Goal: Obtain resource: Download file/media

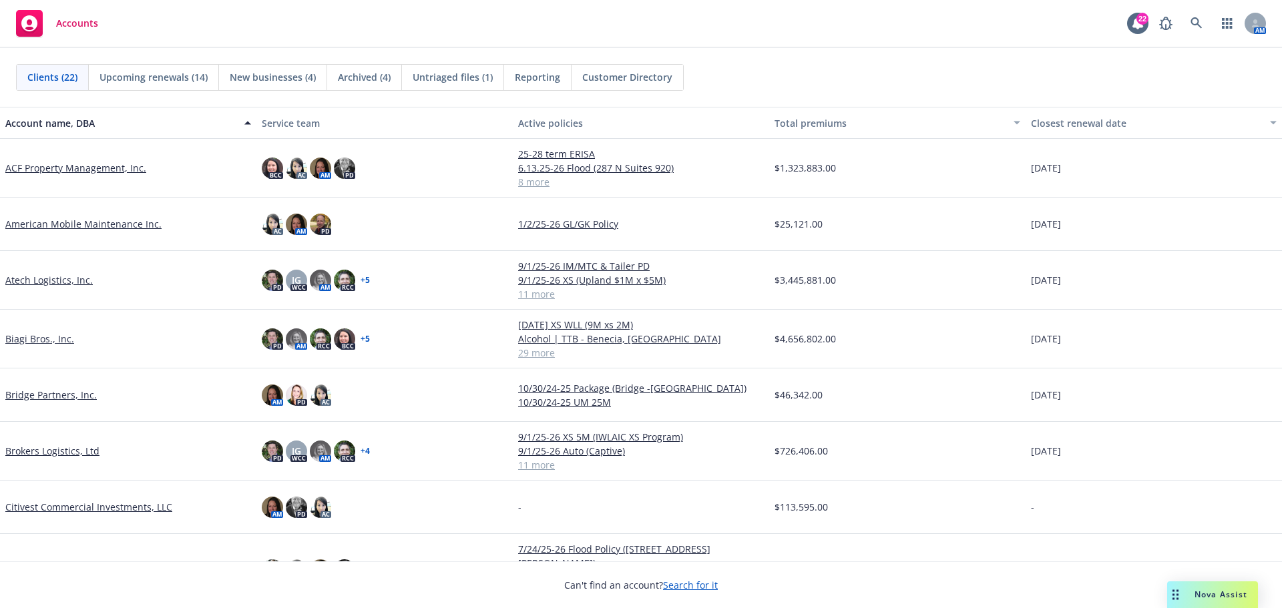
click at [37, 279] on link "Atech Logistics, Inc." at bounding box center [48, 280] width 87 height 14
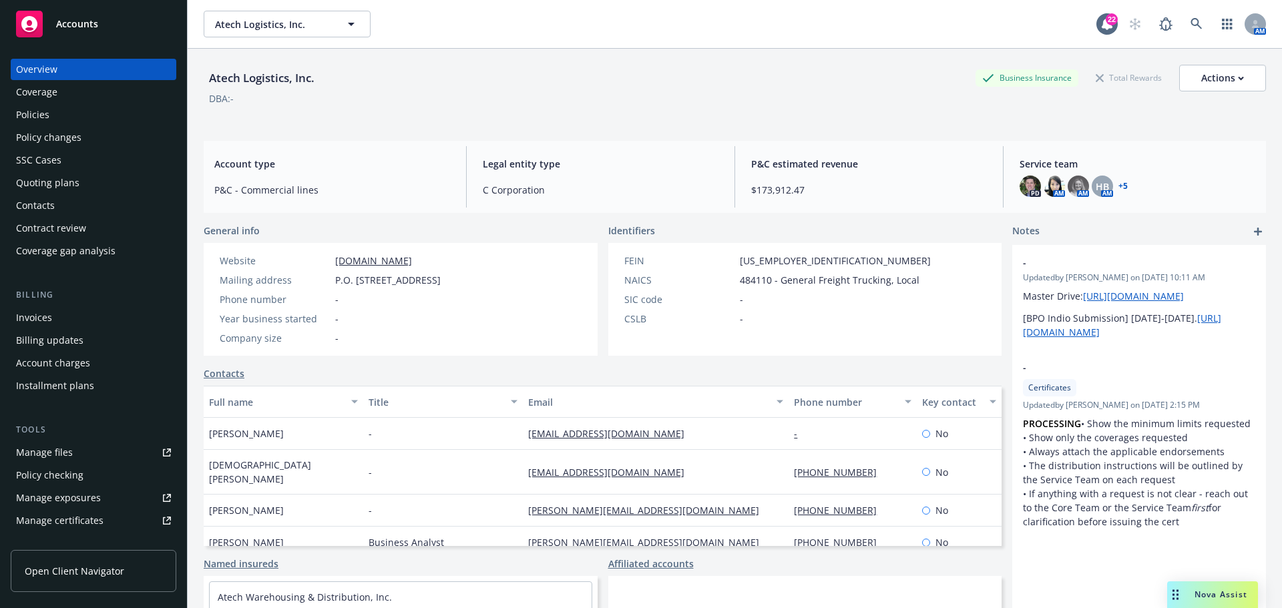
click at [76, 112] on div "Policies" at bounding box center [93, 114] width 155 height 21
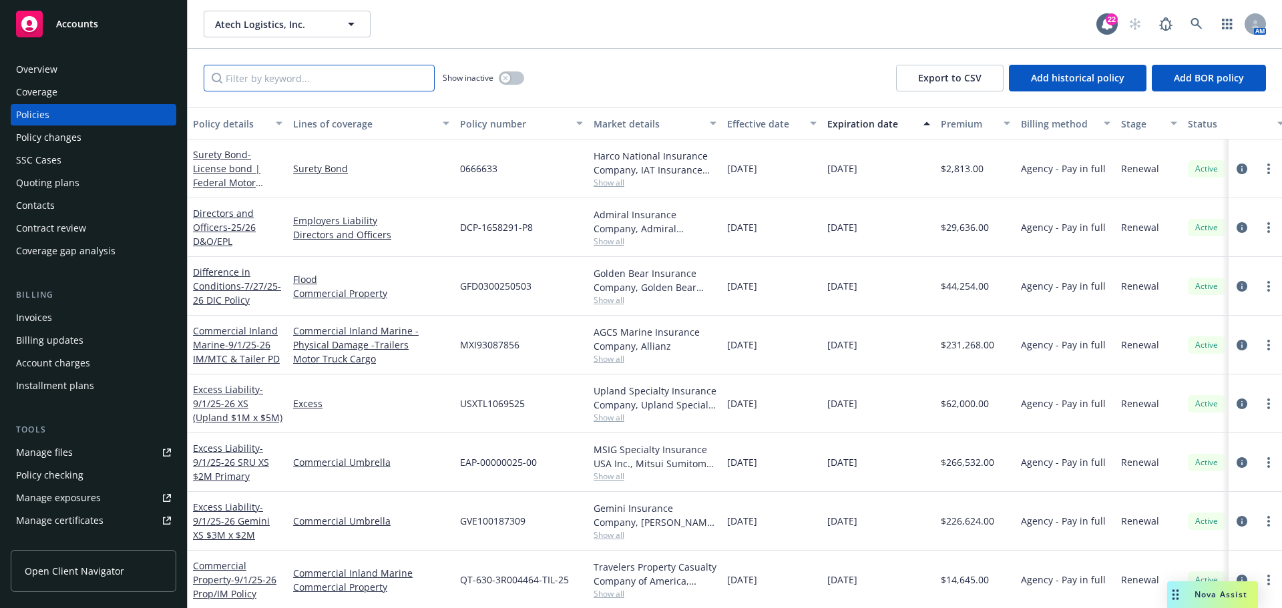
click at [301, 79] on input "Filter by keyword..." at bounding box center [319, 78] width 231 height 27
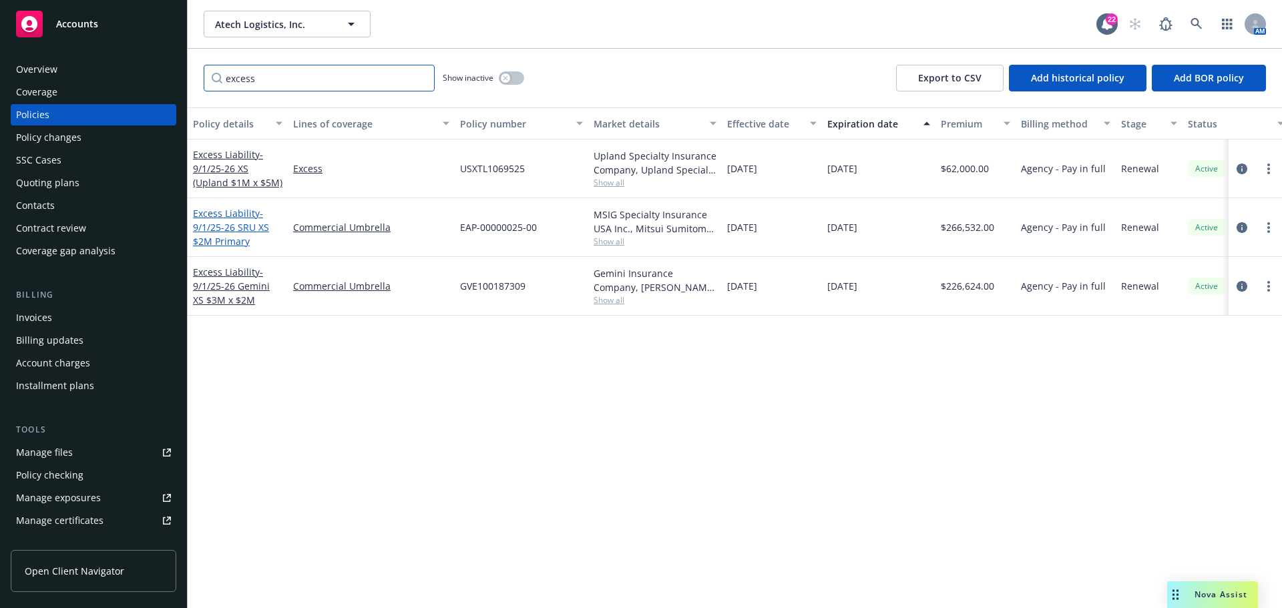
type input "excess"
click at [236, 229] on span "- 9/1/25-26 SRU XS $2M Primary" at bounding box center [231, 227] width 76 height 41
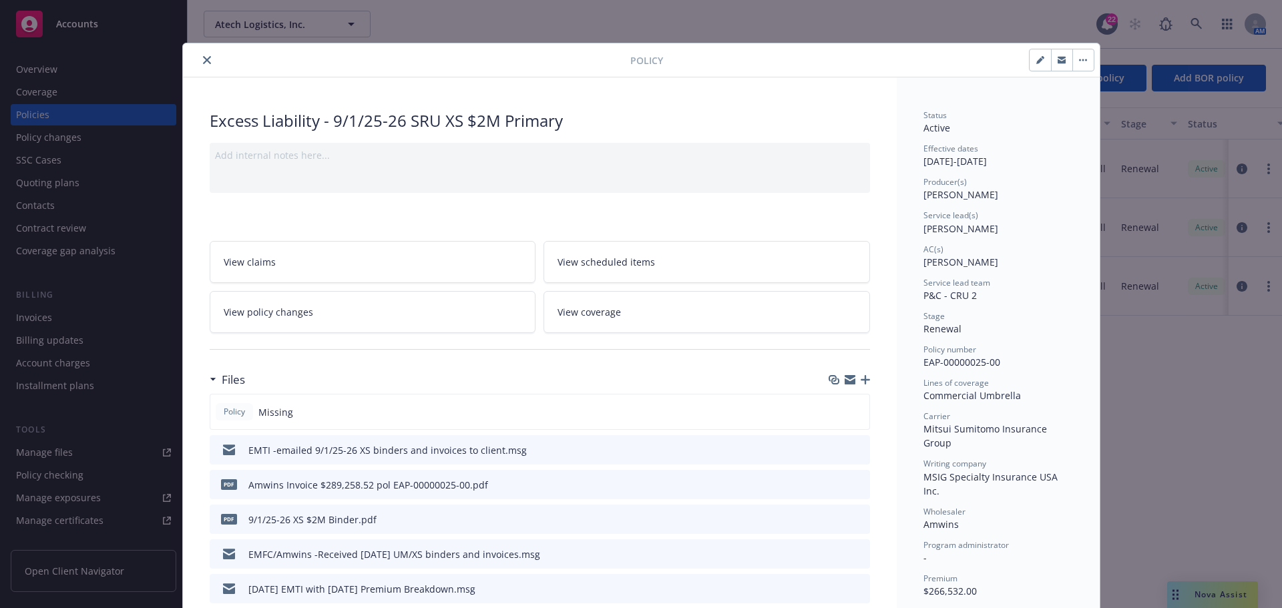
click at [833, 519] on icon "download file" at bounding box center [835, 519] width 11 height 11
click at [854, 451] on icon "preview file" at bounding box center [857, 449] width 12 height 9
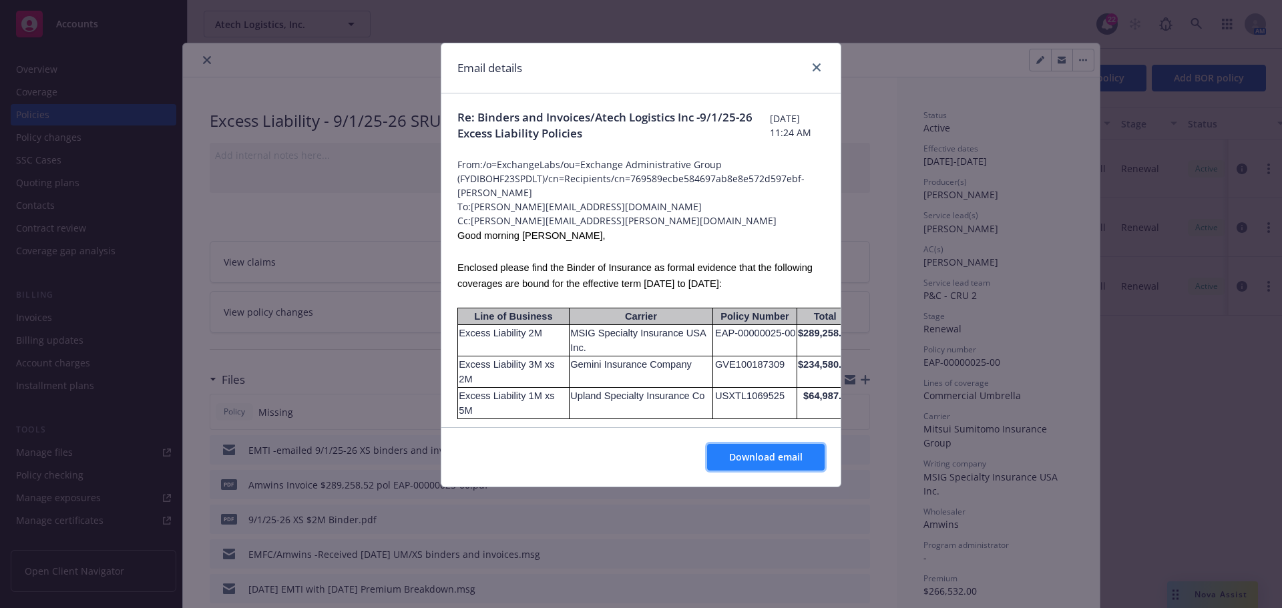
click at [763, 455] on span "Download email" at bounding box center [765, 457] width 73 height 13
click at [814, 70] on icon "close" at bounding box center [817, 67] width 8 height 8
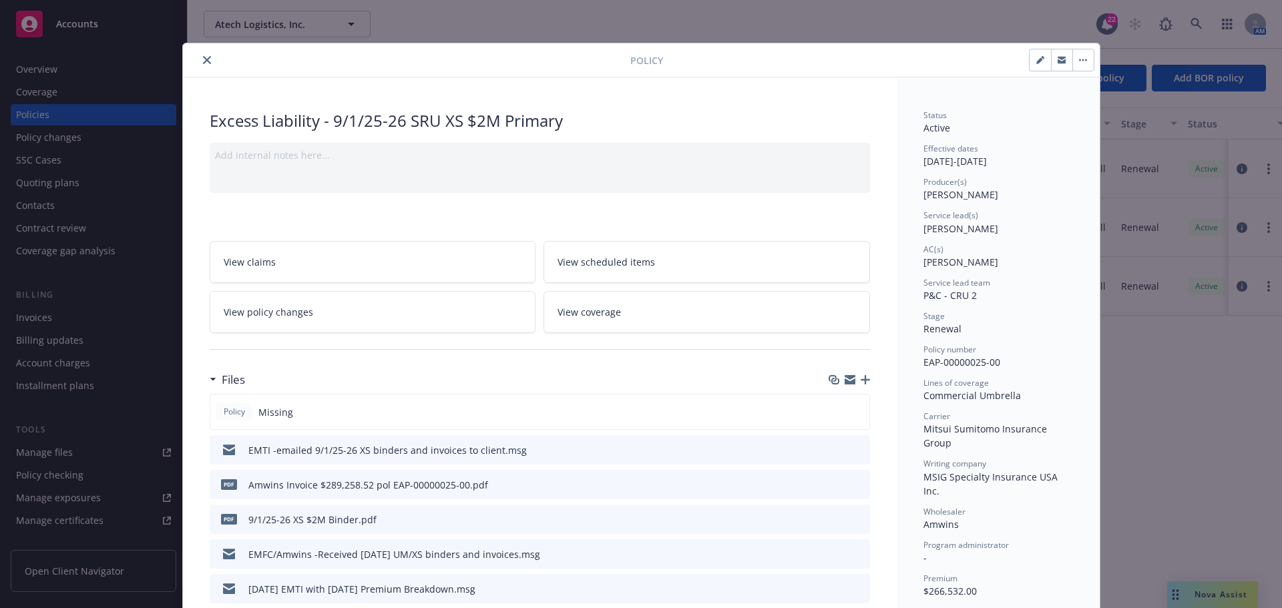
click at [203, 57] on icon "close" at bounding box center [207, 60] width 8 height 8
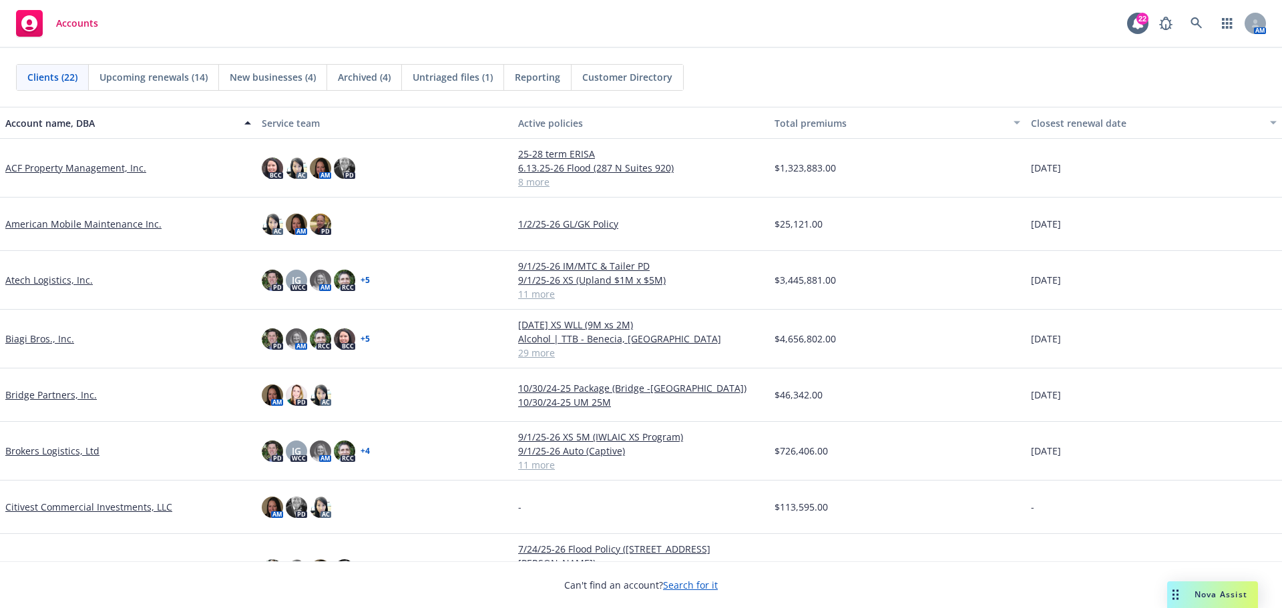
click at [88, 169] on link "ACF Property Management, Inc." at bounding box center [75, 168] width 141 height 14
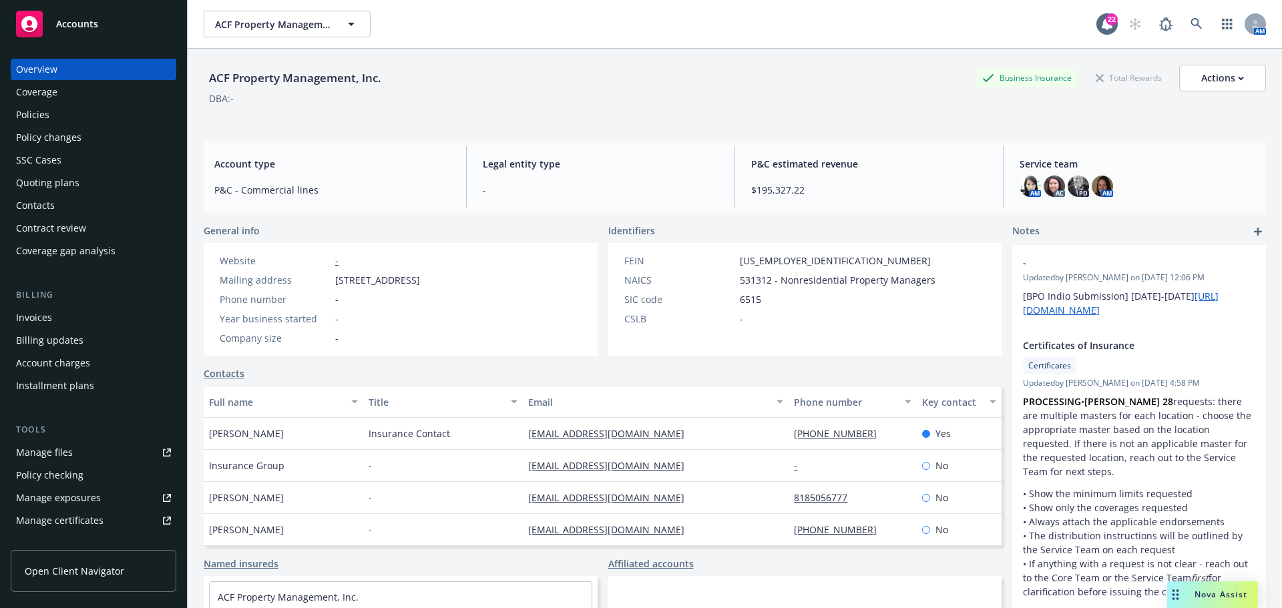
click at [70, 441] on div "Tools Manage files Policy checking Manage exposures Manage certificates Manage …" at bounding box center [94, 511] width 166 height 176
click at [71, 116] on div "Policies" at bounding box center [93, 114] width 155 height 21
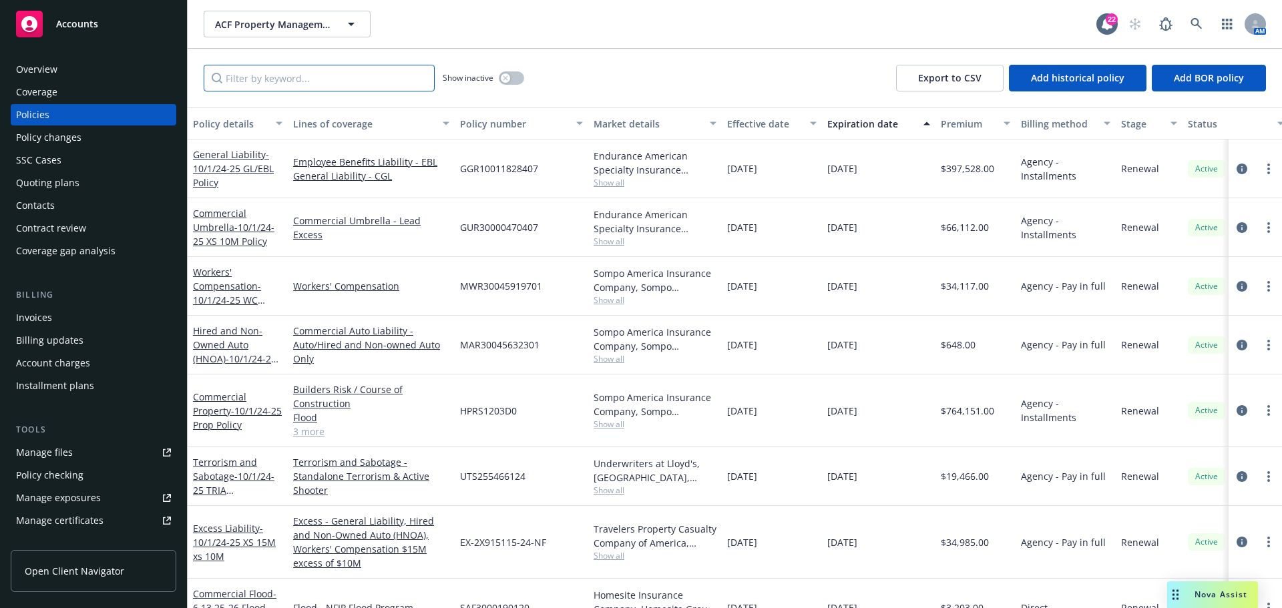
click at [371, 77] on input "Filter by keyword..." at bounding box center [319, 78] width 231 height 27
click at [363, 84] on input "Filter by keyword..." at bounding box center [319, 78] width 231 height 27
click at [256, 410] on span "- 10/1/24-25 Prop Policy" at bounding box center [237, 418] width 89 height 27
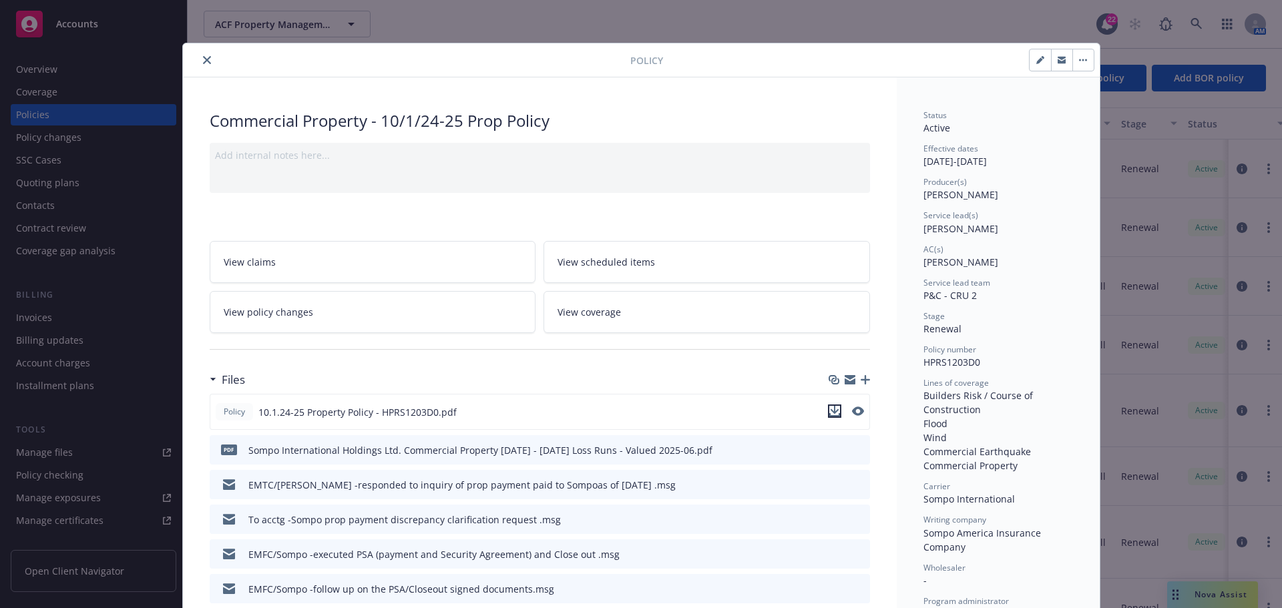
click at [829, 415] on icon "download file" at bounding box center [834, 411] width 11 height 11
